Goal: Information Seeking & Learning: Learn about a topic

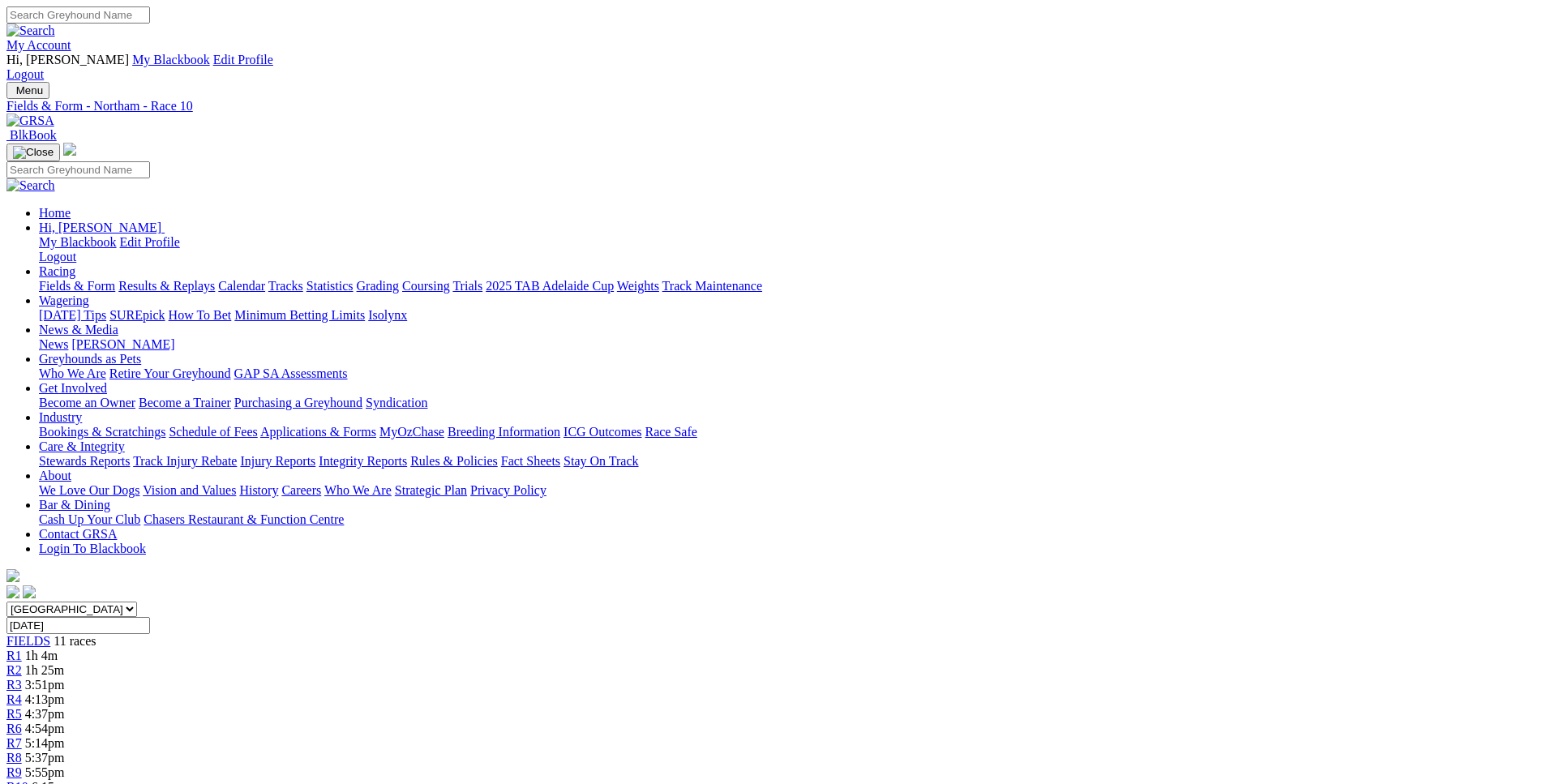
click at [407, 648] on div "R1 1h 4m" at bounding box center [772, 655] width 1530 height 15
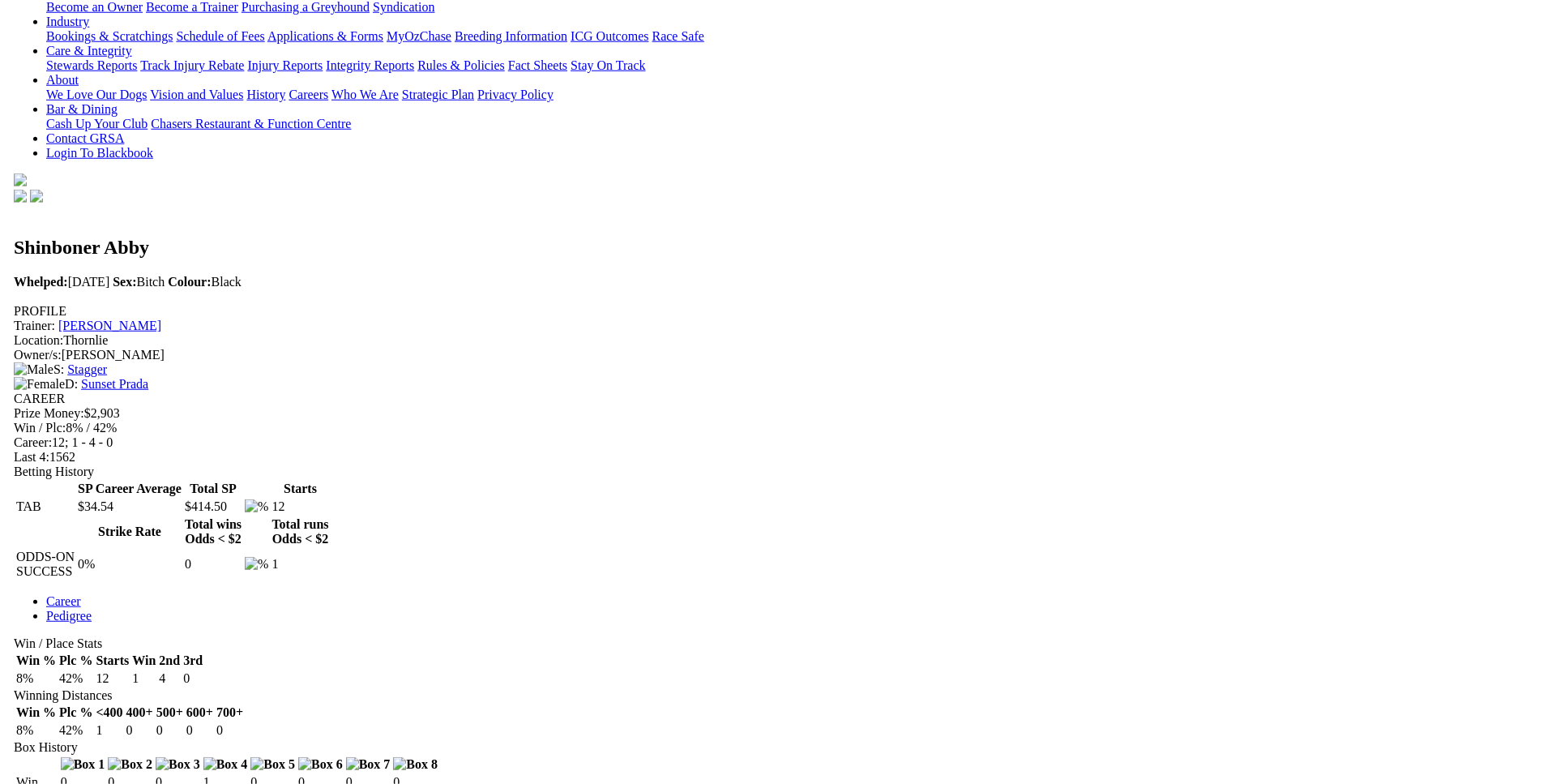
scroll to position [412, 0]
